Goal: Information Seeking & Learning: Learn about a topic

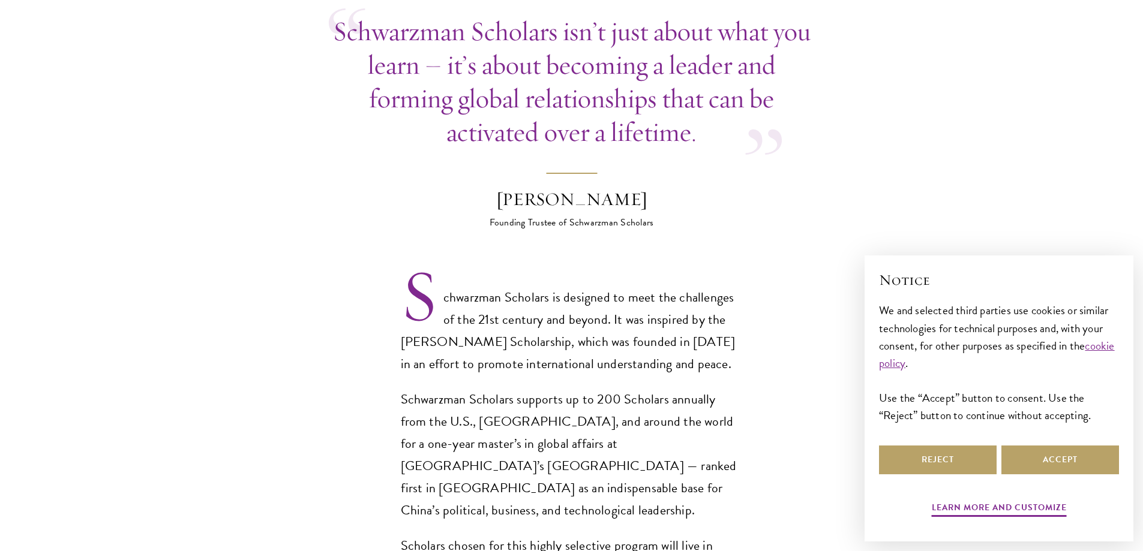
scroll to position [660, 0]
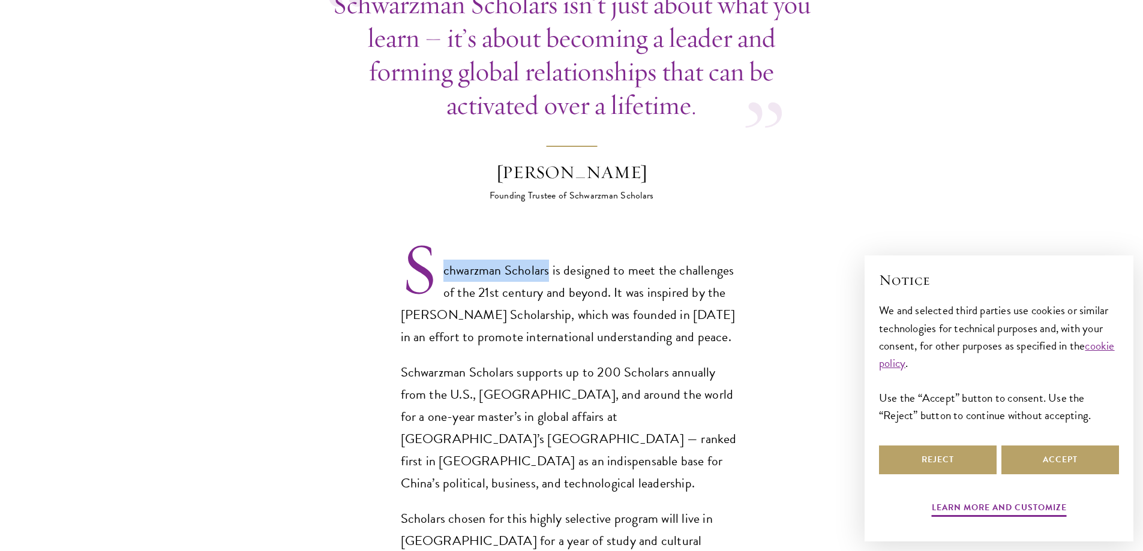
drag, startPoint x: 550, startPoint y: 247, endPoint x: 443, endPoint y: 247, distance: 106.8
click at [443, 260] on p "Schwarzman Scholars is designed to meet the challenges of the 21st century and …" at bounding box center [572, 304] width 342 height 89
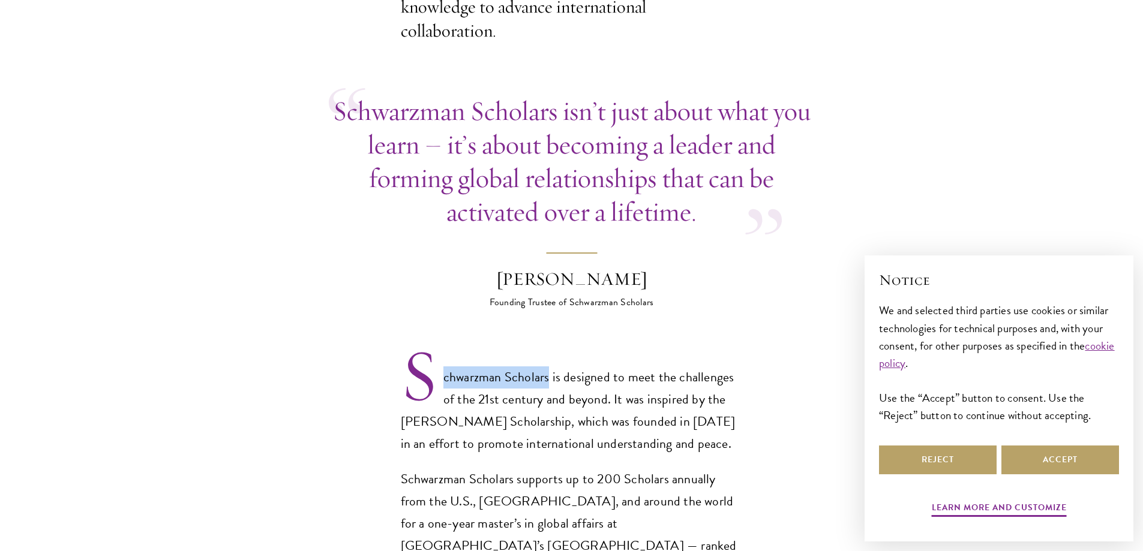
scroll to position [600, 0]
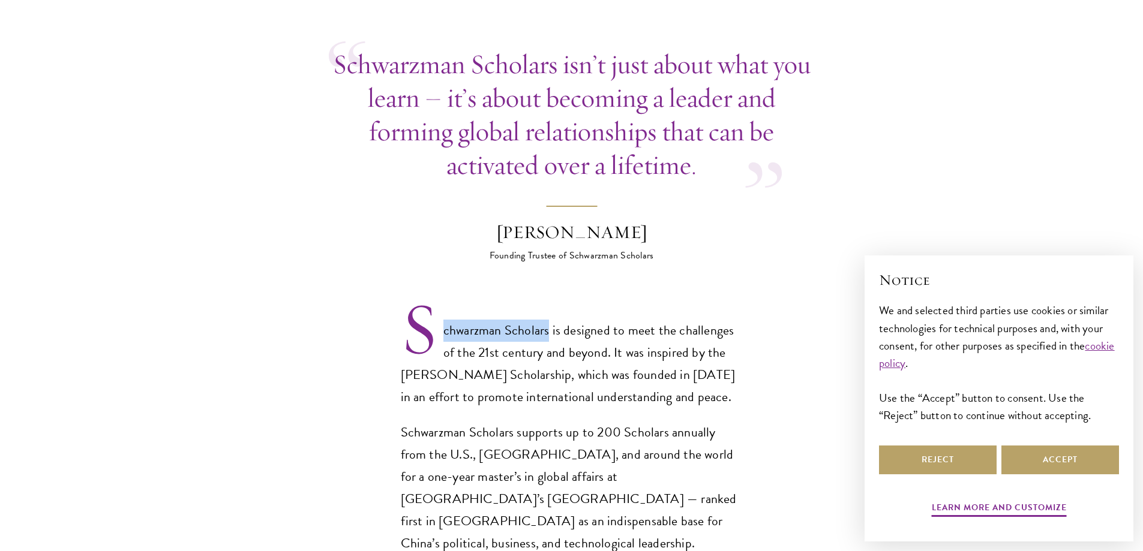
drag, startPoint x: 685, startPoint y: 205, endPoint x: 432, endPoint y: 210, distance: 252.7
click at [432, 210] on blockquote "Schwarzman Scholars isn’t just about what you learn – it’s about becoming a lea…" at bounding box center [572, 154] width 486 height 215
copy div "[PERSON_NAME]"
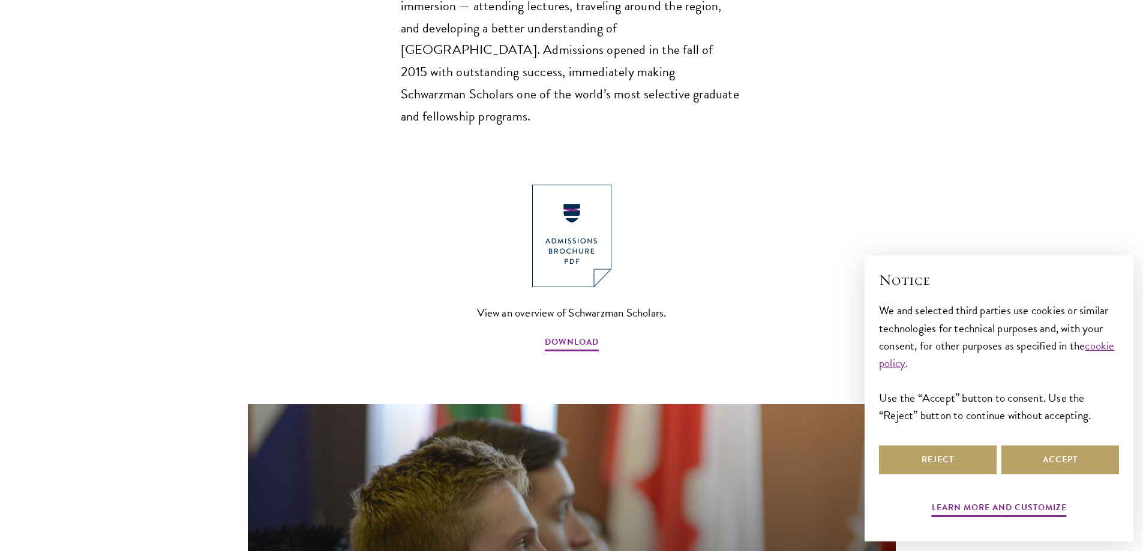
scroll to position [1380, 0]
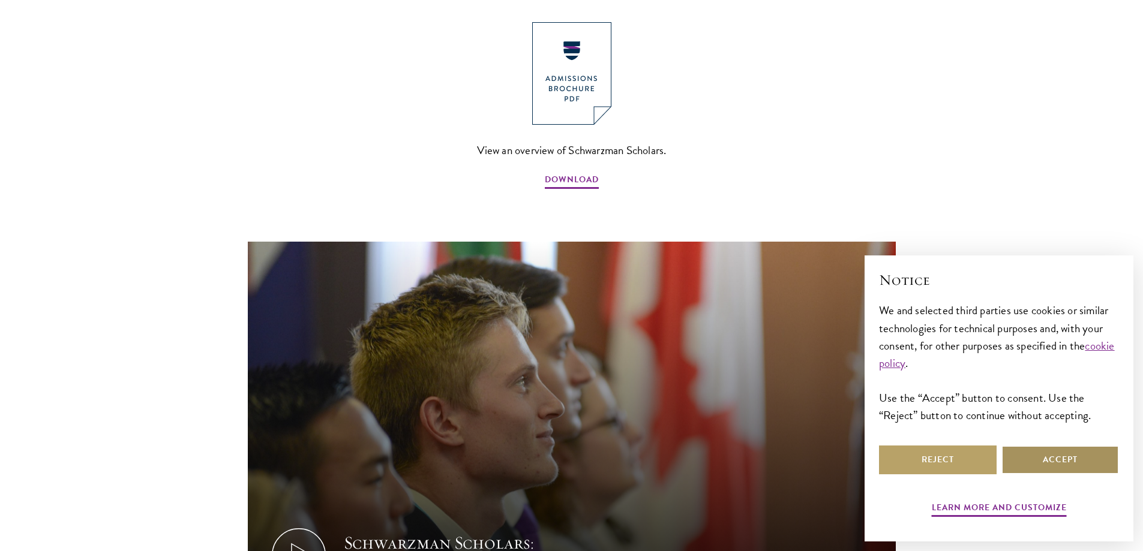
click at [1060, 450] on button "Accept" at bounding box center [1061, 460] width 118 height 29
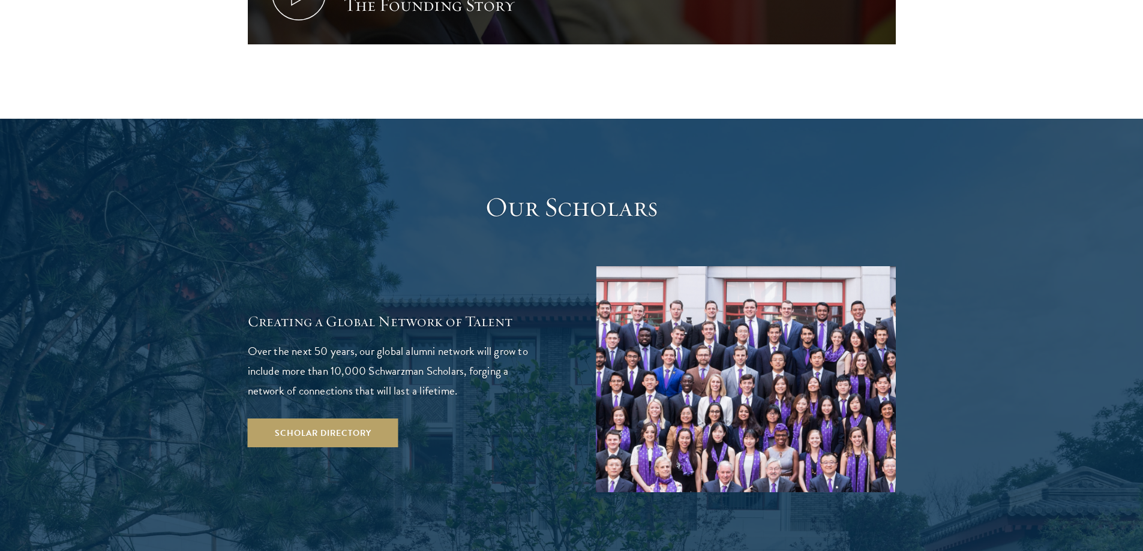
scroll to position [1980, 0]
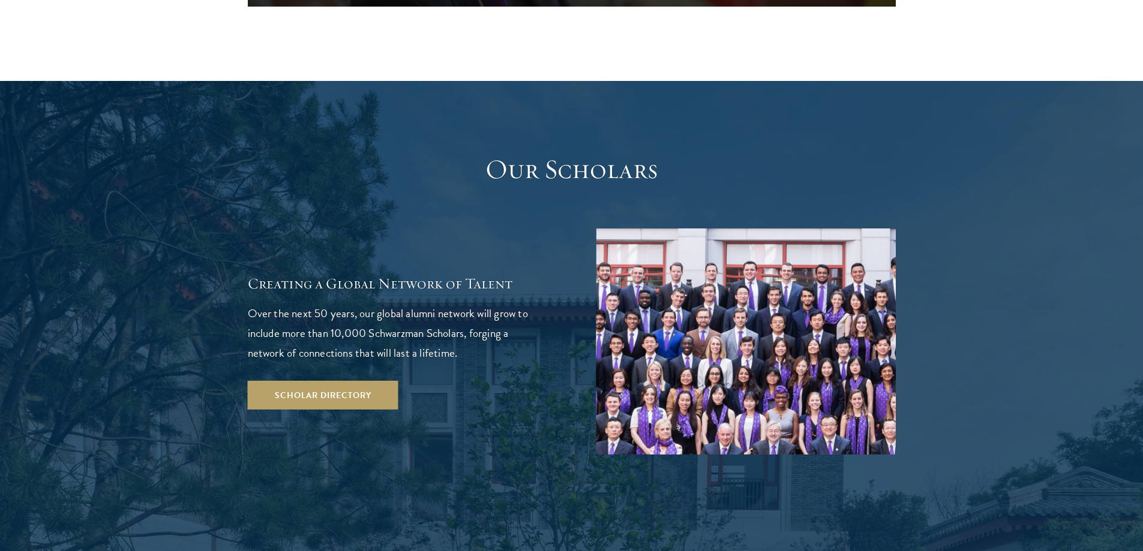
click at [688, 268] on img at bounding box center [746, 342] width 300 height 226
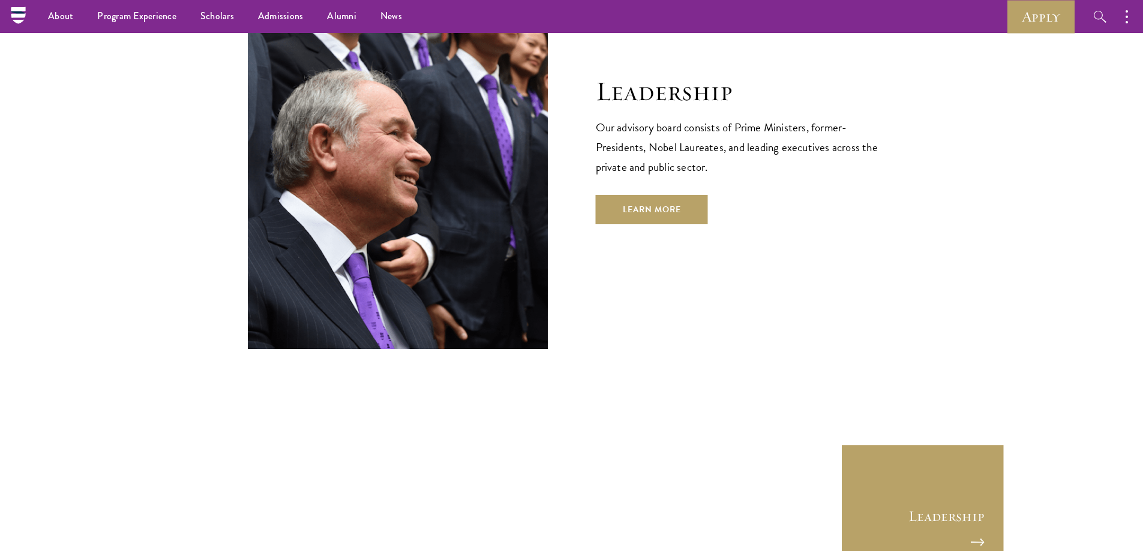
scroll to position [4141, 0]
